Goal: Find specific page/section: Find specific page/section

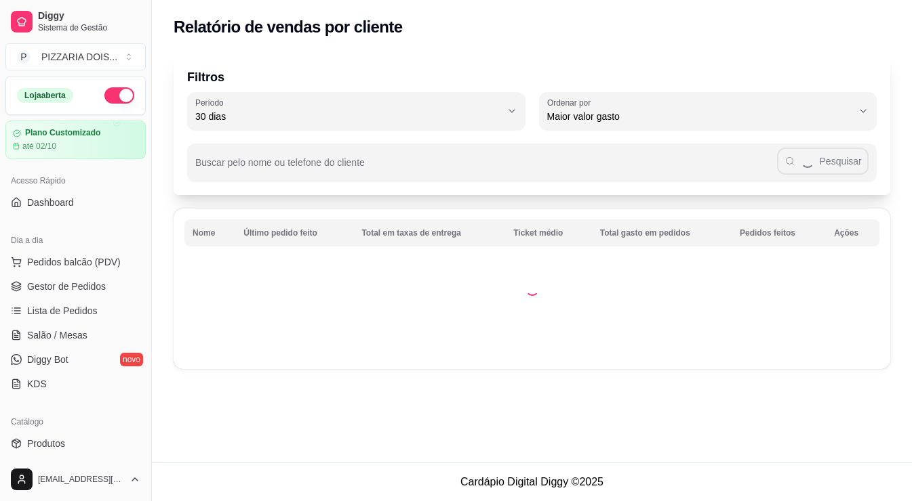
select select "30"
select select "HIGHEST_TOTAL_SPENT_WITH_ORDERS"
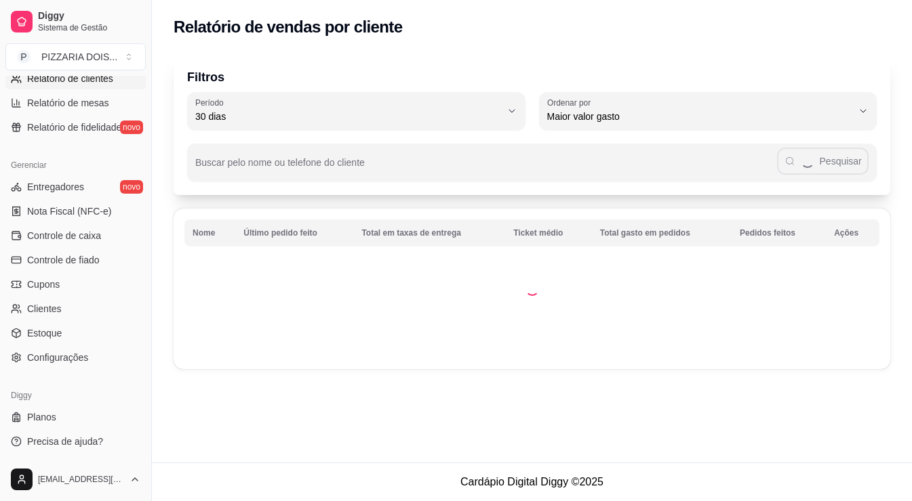
click at [95, 61] on span "Relatórios de vendas" at bounding box center [71, 54] width 89 height 14
select select "ALL"
select select "0"
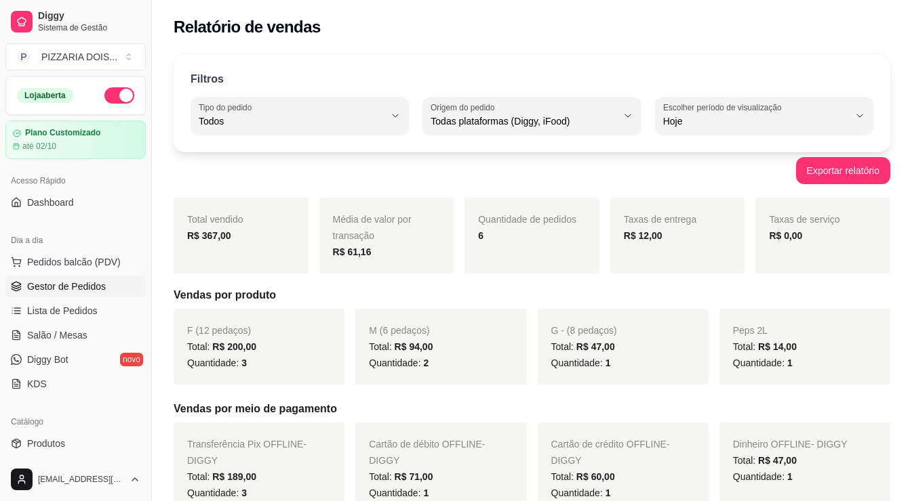
click at [143, 298] on link "Gestor de Pedidos" at bounding box center [75, 287] width 140 height 22
